Goal: Transaction & Acquisition: Purchase product/service

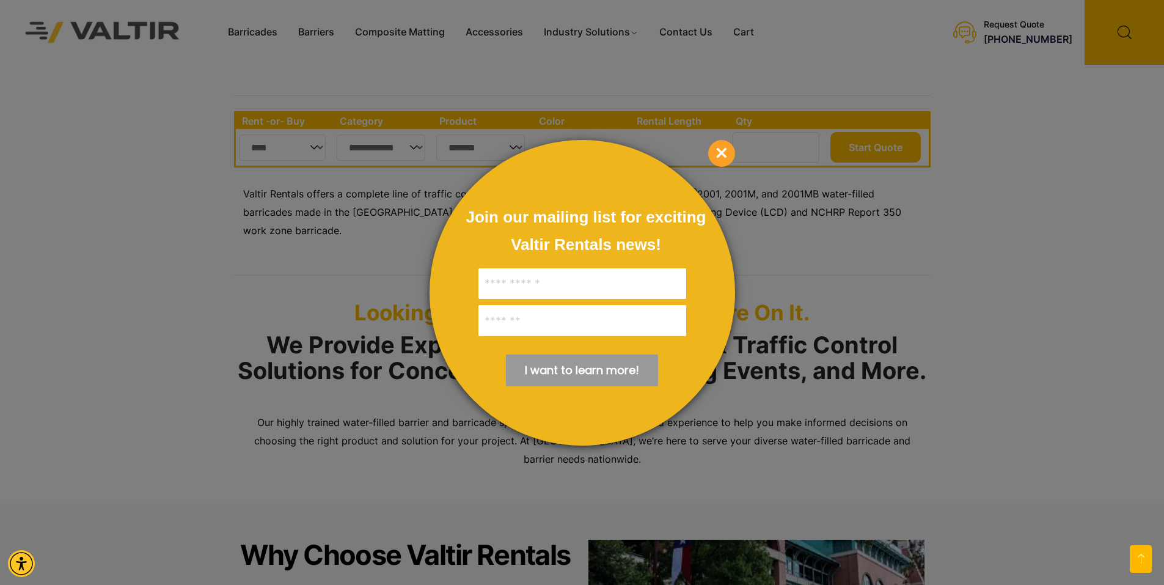
scroll to position [489, 0]
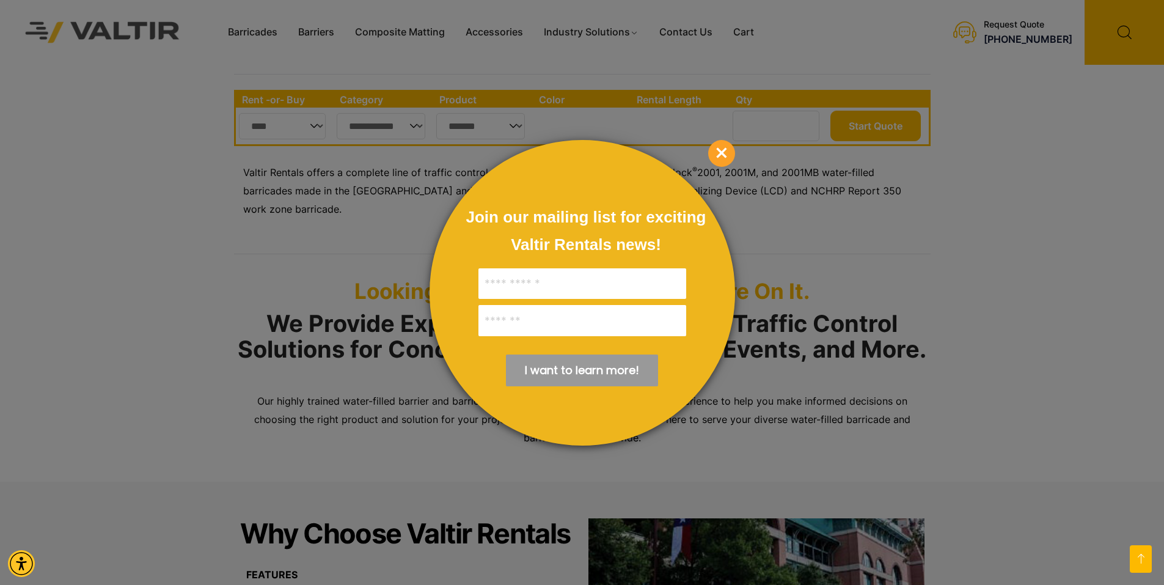
click at [722, 152] on span "×" at bounding box center [721, 153] width 27 height 27
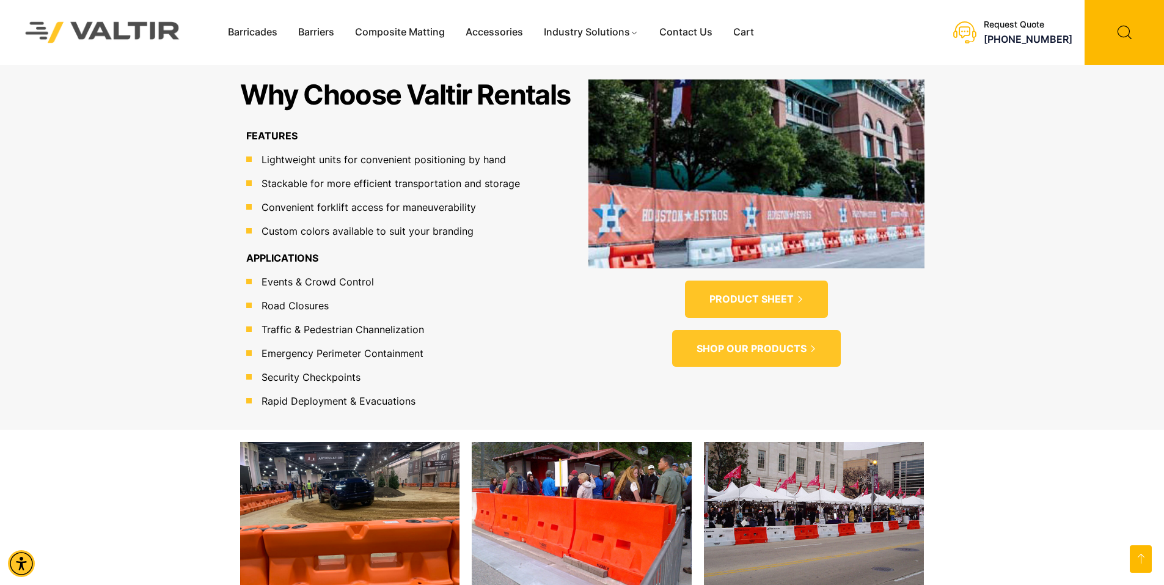
scroll to position [1039, 0]
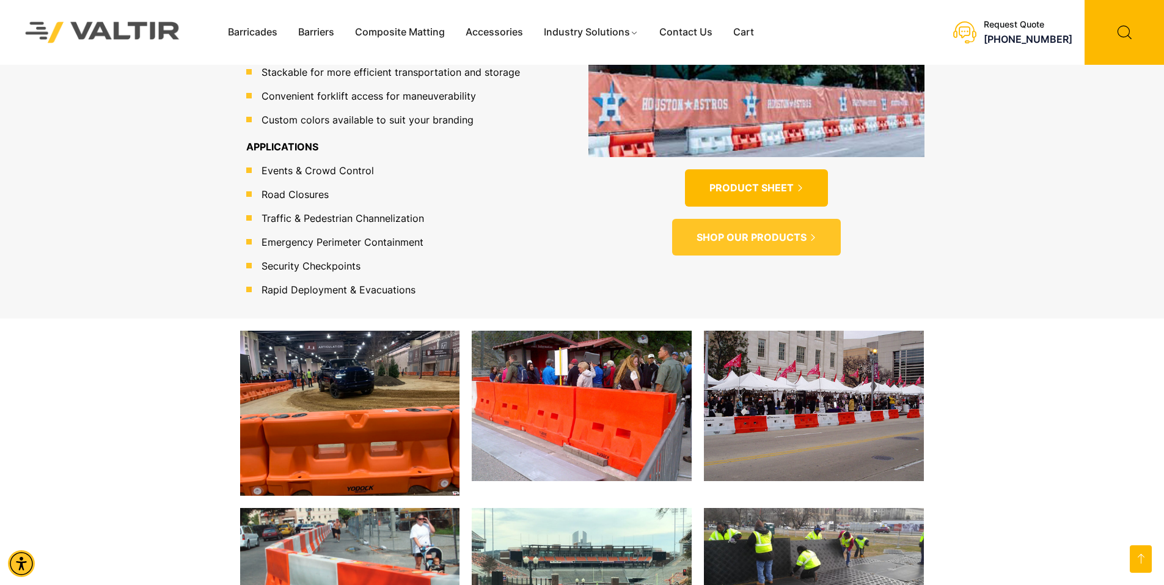
click at [771, 181] on span "PRODUCT SHEET" at bounding box center [751, 187] width 84 height 13
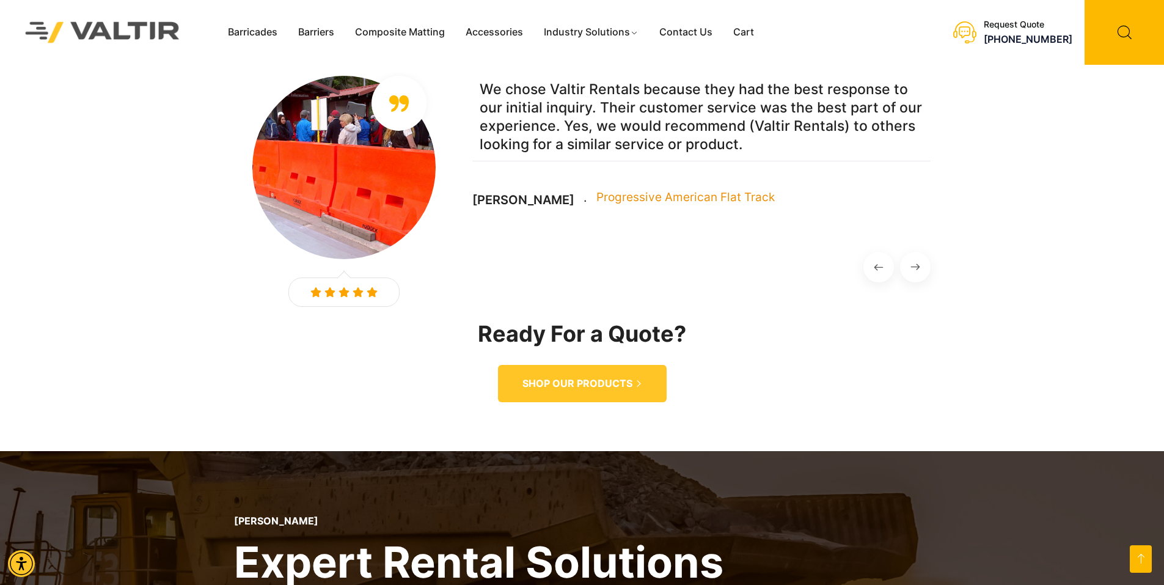
scroll to position [1766, 0]
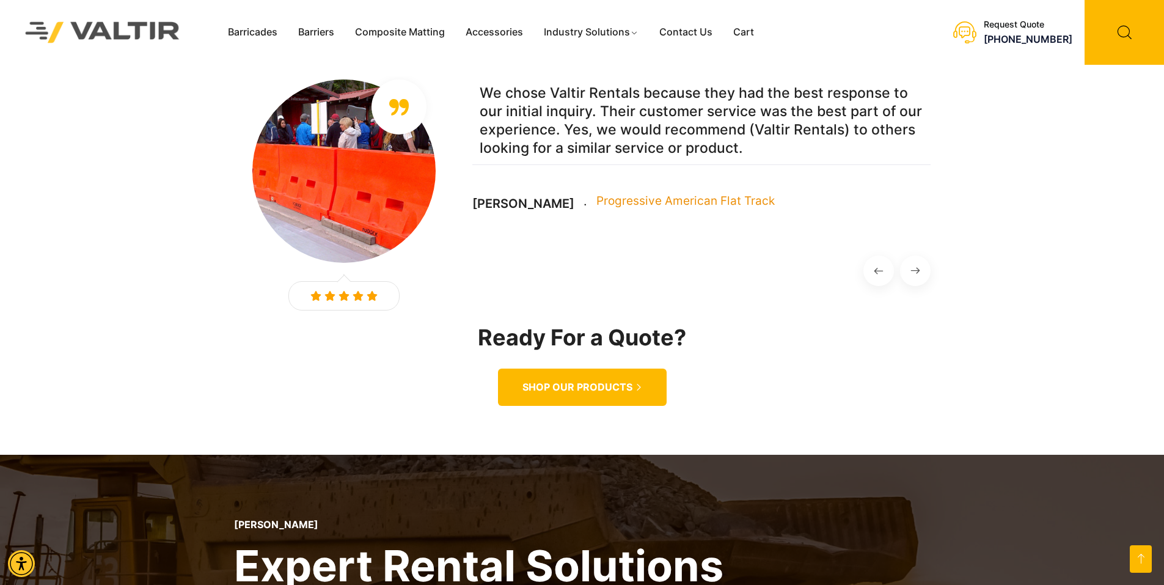
click at [587, 381] on span "SHOP OUR PRODUCTS" at bounding box center [577, 387] width 110 height 13
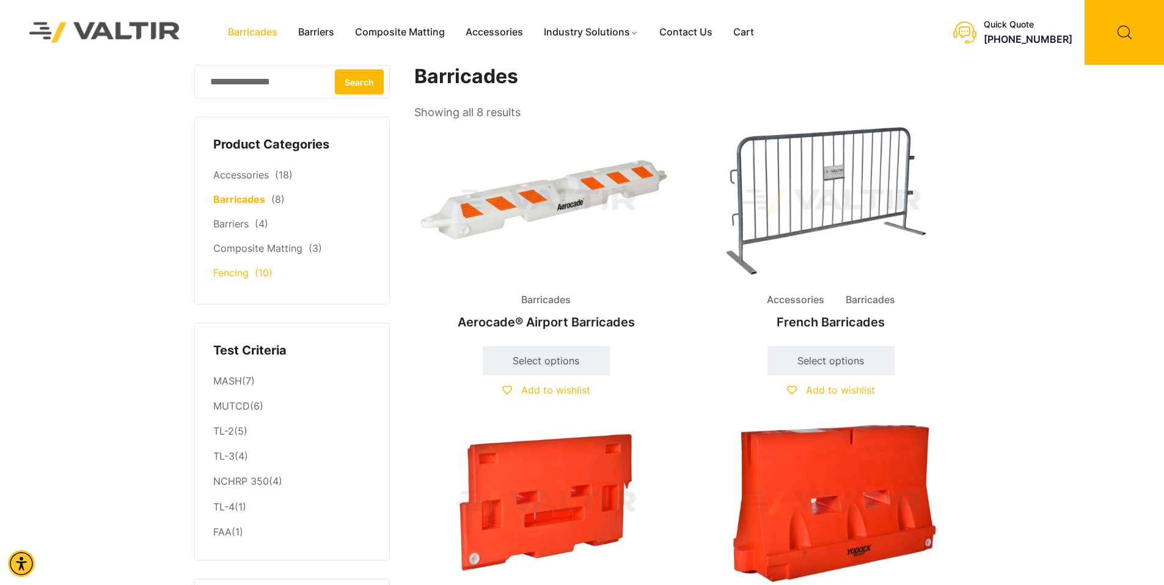
click at [235, 276] on link "Fencing" at bounding box center [230, 272] width 35 height 12
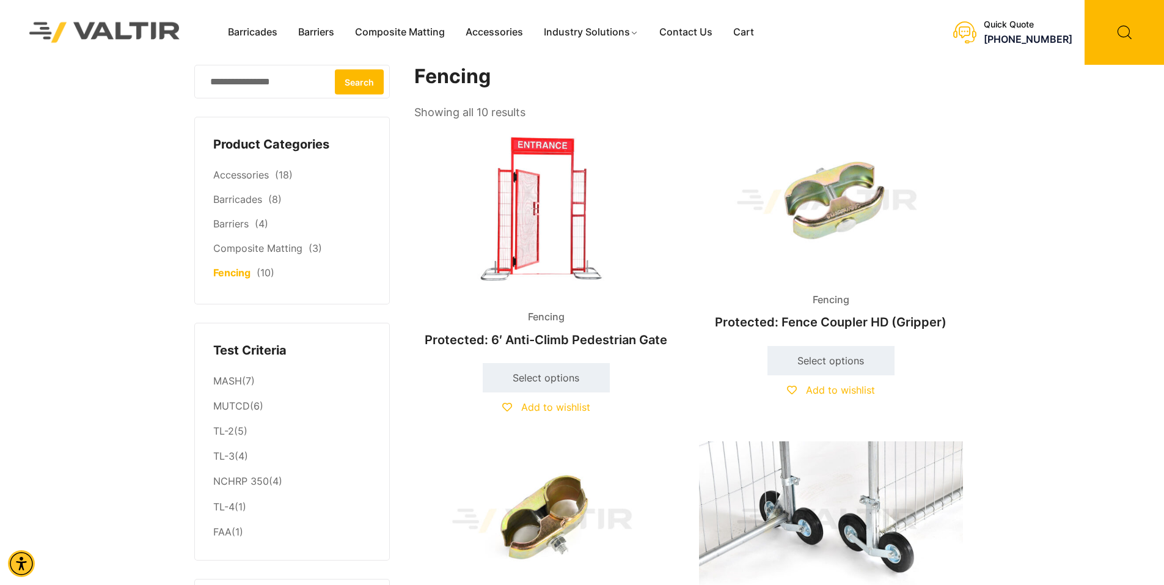
click at [266, 92] on input "Search for:" at bounding box center [292, 82] width 196 height 34
type input "*********"
click at [335, 69] on button "Search" at bounding box center [359, 81] width 49 height 25
